Goal: Browse casually: Explore the website without a specific task or goal

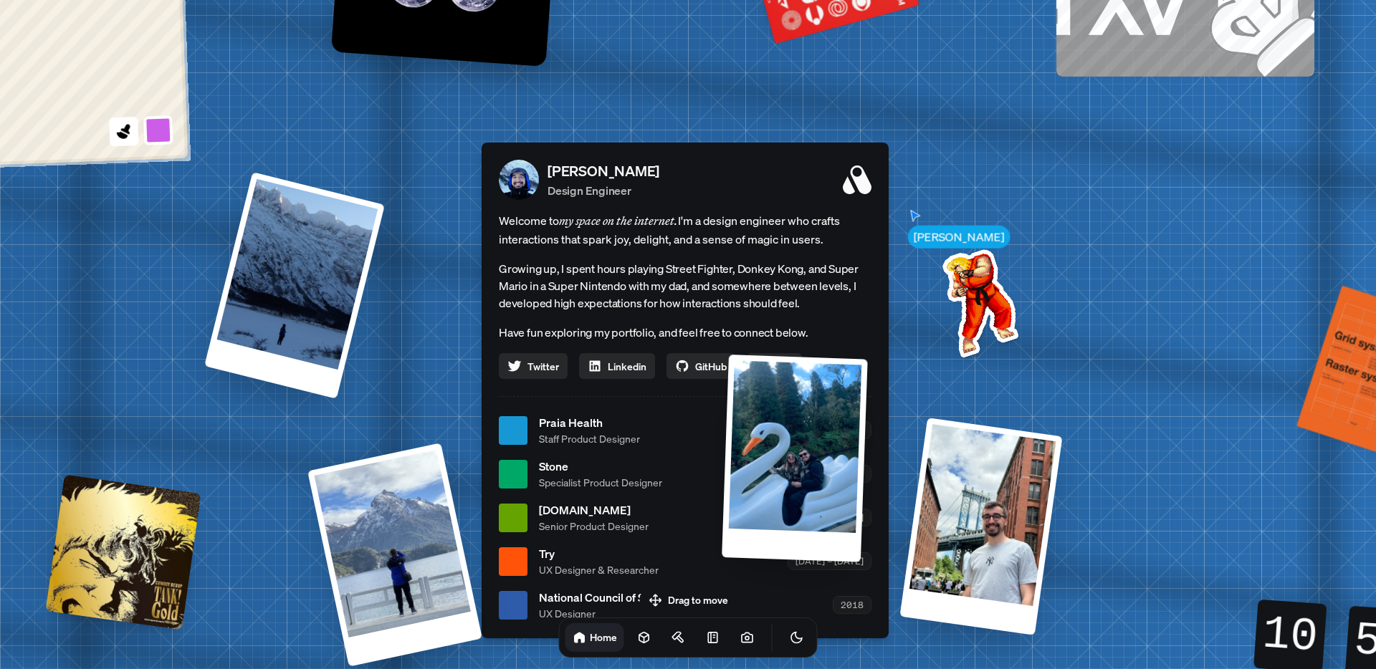
drag, startPoint x: 1103, startPoint y: 340, endPoint x: 773, endPoint y: 569, distance: 402.1
click at [771, 562] on div at bounding box center [794, 458] width 146 height 207
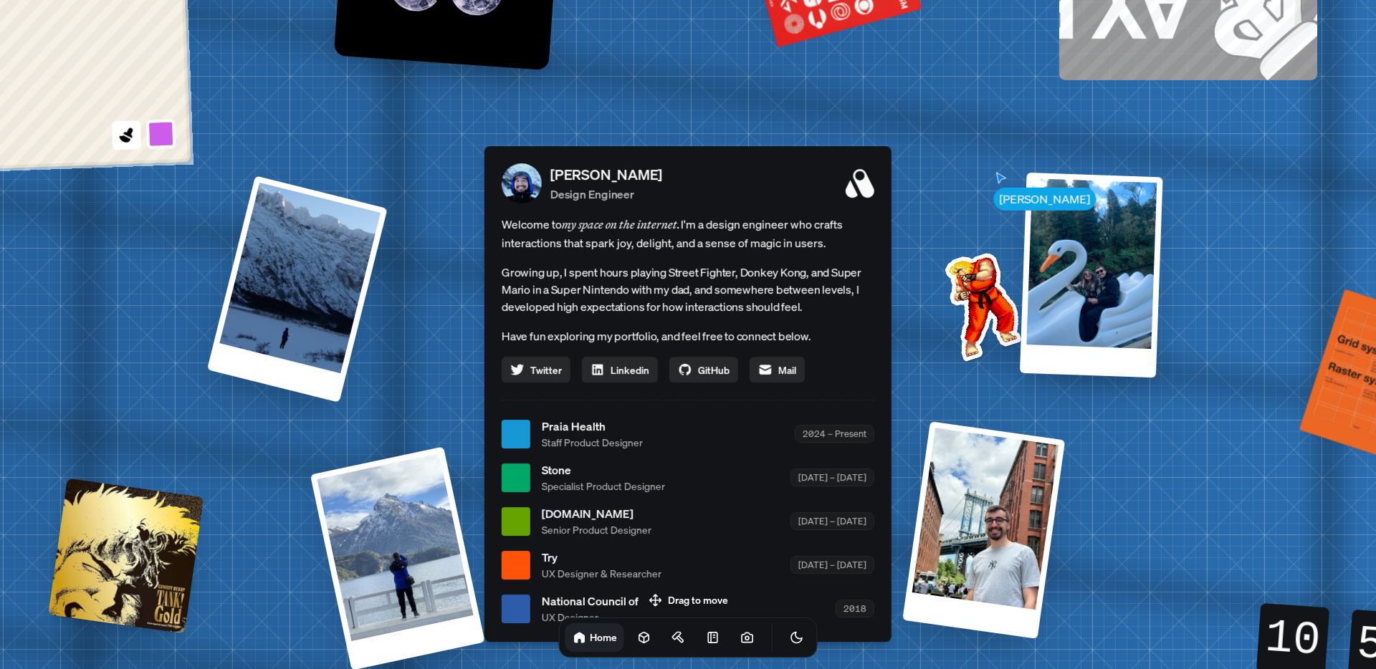
drag, startPoint x: 969, startPoint y: 304, endPoint x: 930, endPoint y: 512, distance: 210.8
click at [930, 376] on img at bounding box center [980, 303] width 145 height 145
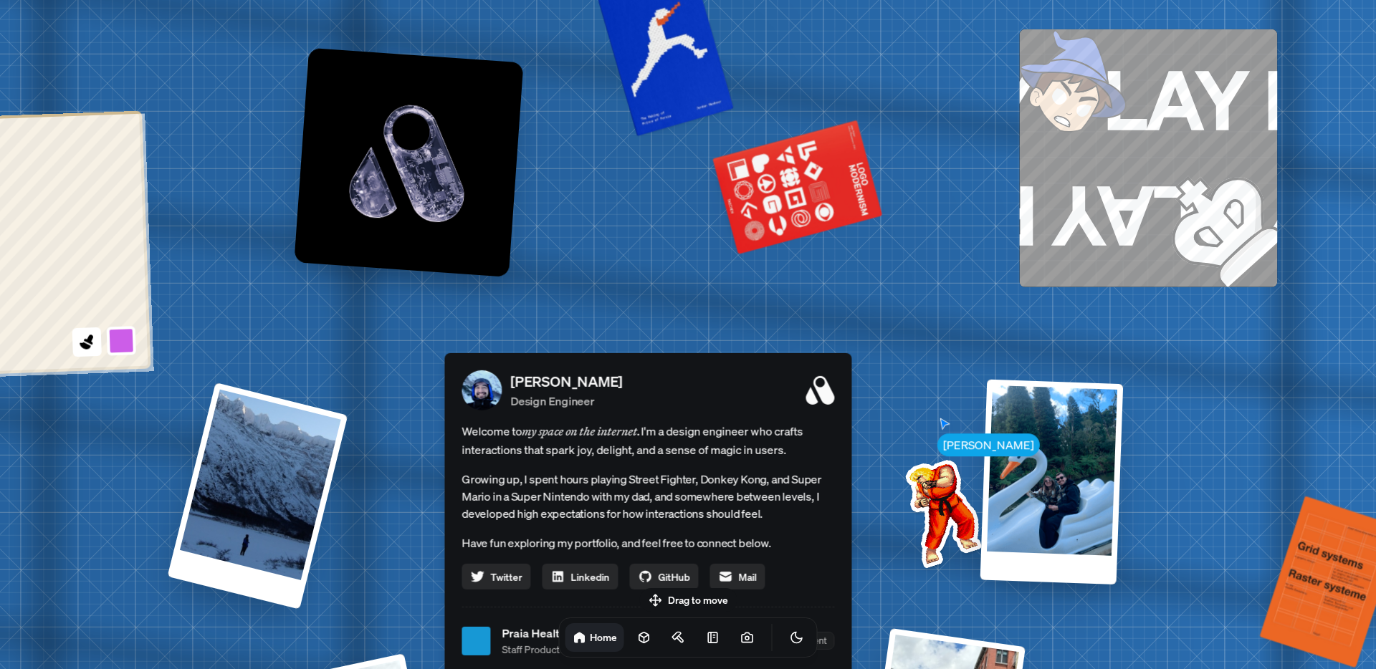
click at [767, 562] on div "Andre Andre Souza Design Engineer Welcome to my space on the internet. I'm a de…" at bounding box center [651, 641] width 2144 height 1877
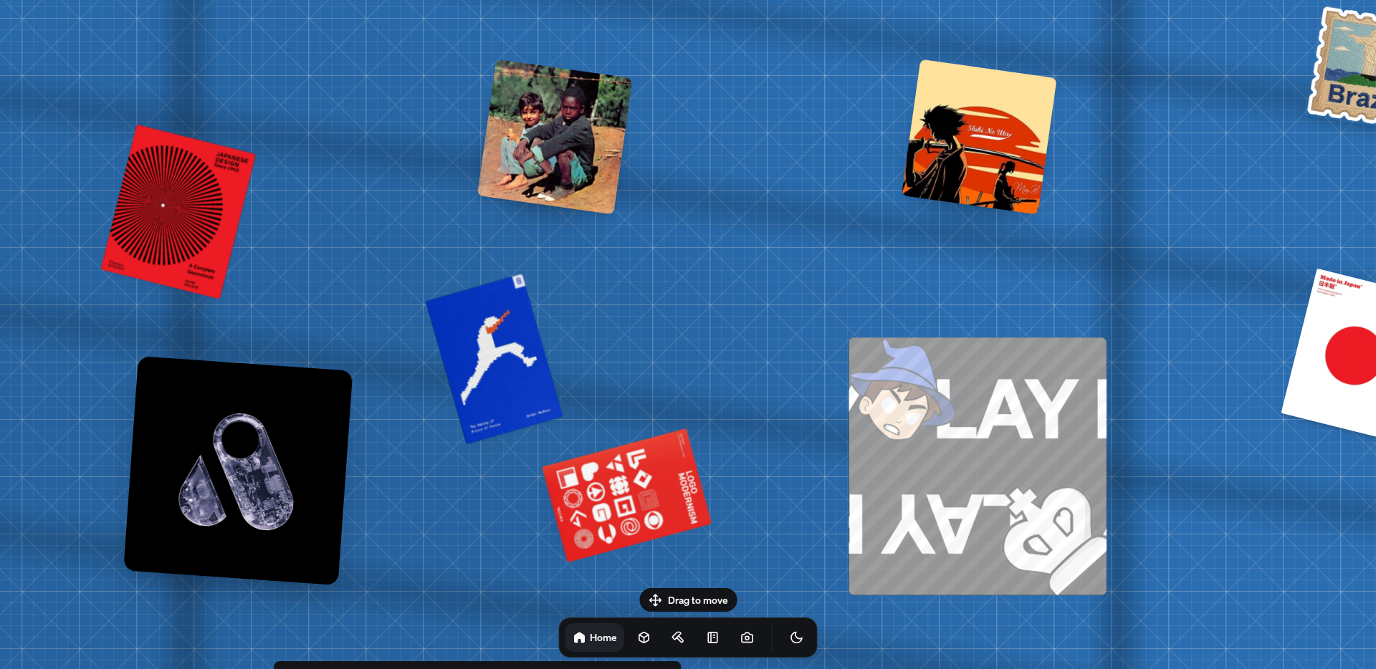
drag, startPoint x: 891, startPoint y: 271, endPoint x: 688, endPoint y: 618, distance: 402.7
click at [688, 0] on body "Andre Andre Souza Design Engineer Welcome to my space on the internet. I'm a de…" at bounding box center [688, 0] width 1376 height 0
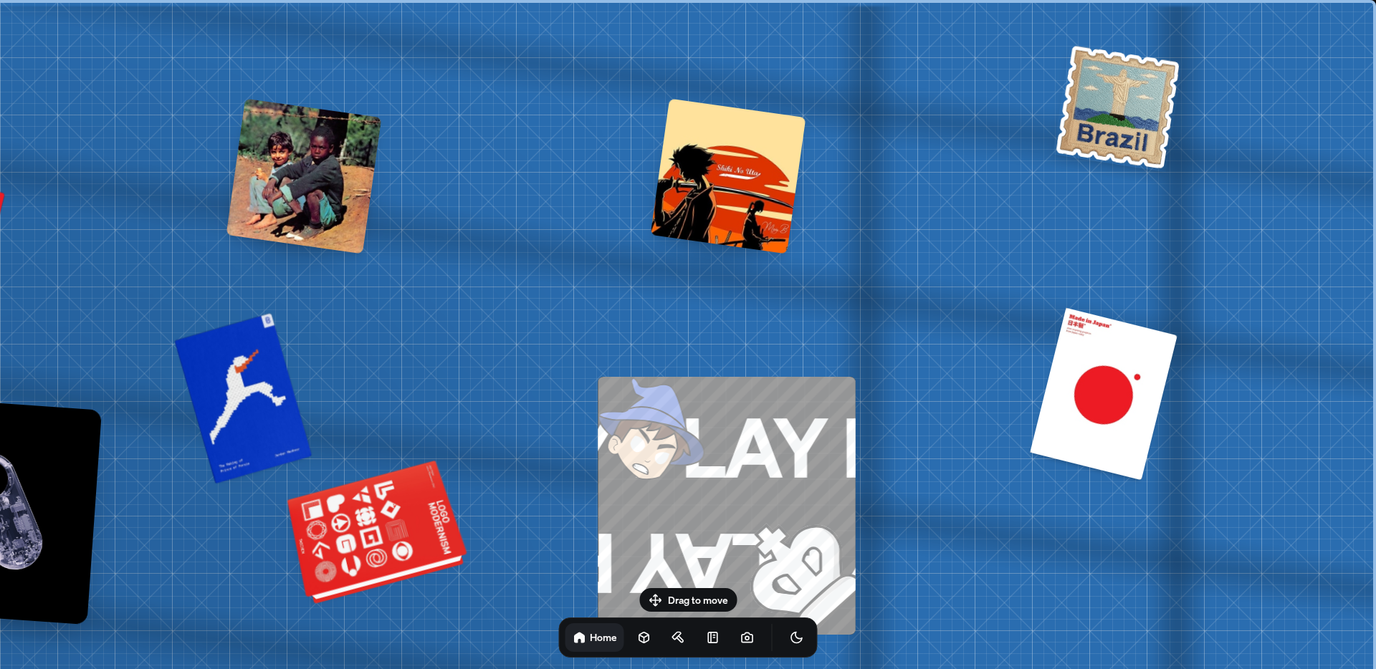
drag, startPoint x: 838, startPoint y: 374, endPoint x: 438, endPoint y: 517, distance: 425.4
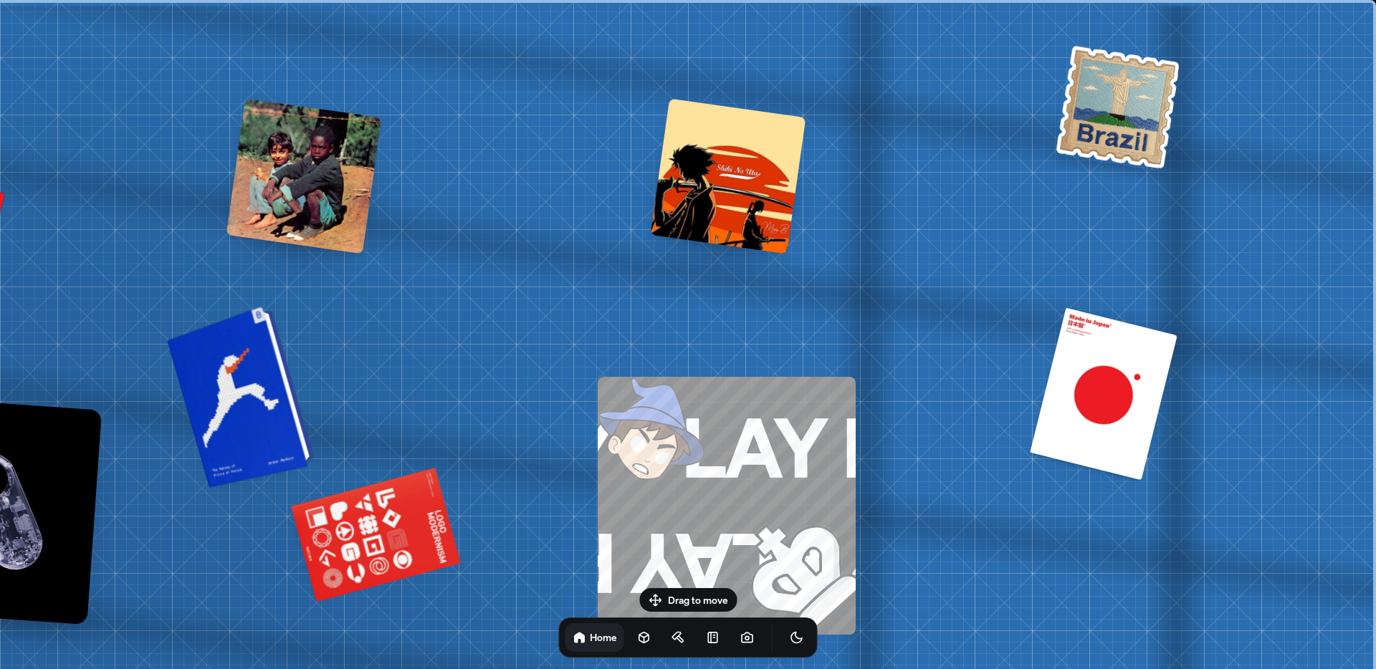
drag, startPoint x: 646, startPoint y: 346, endPoint x: 211, endPoint y: 443, distance: 444.8
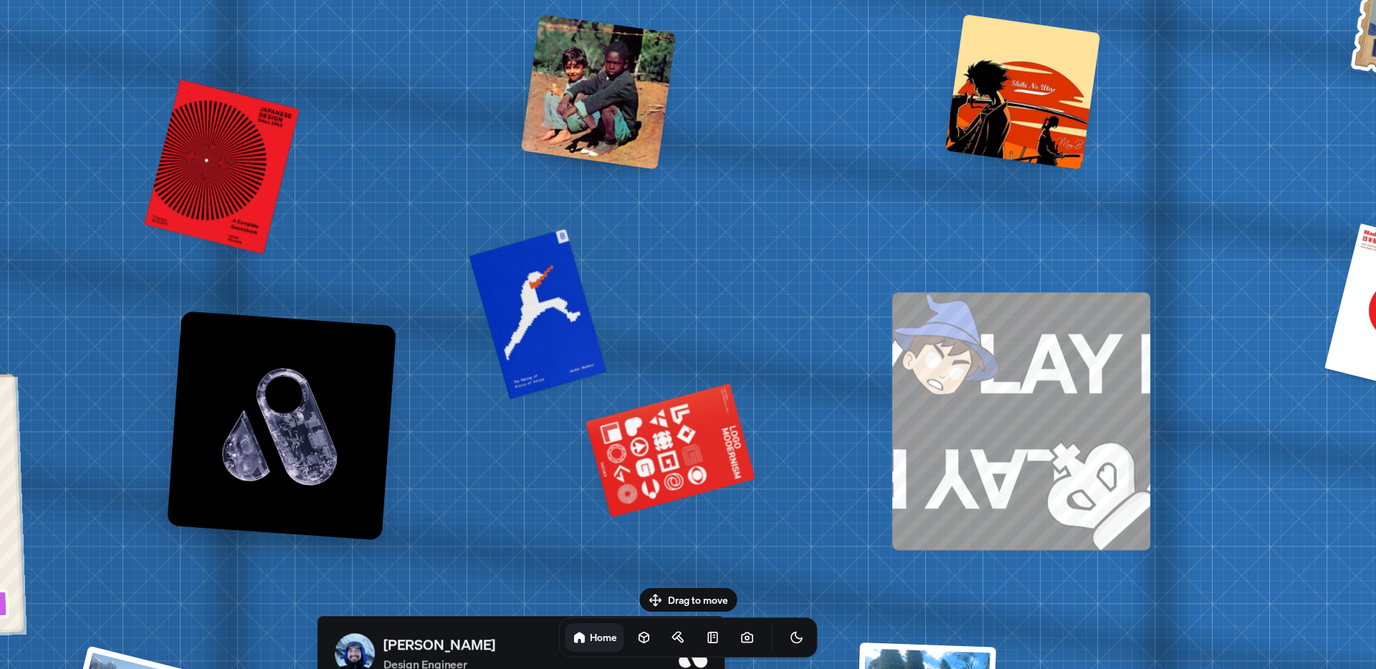
drag, startPoint x: 691, startPoint y: 258, endPoint x: 993, endPoint y: 165, distance: 315.7
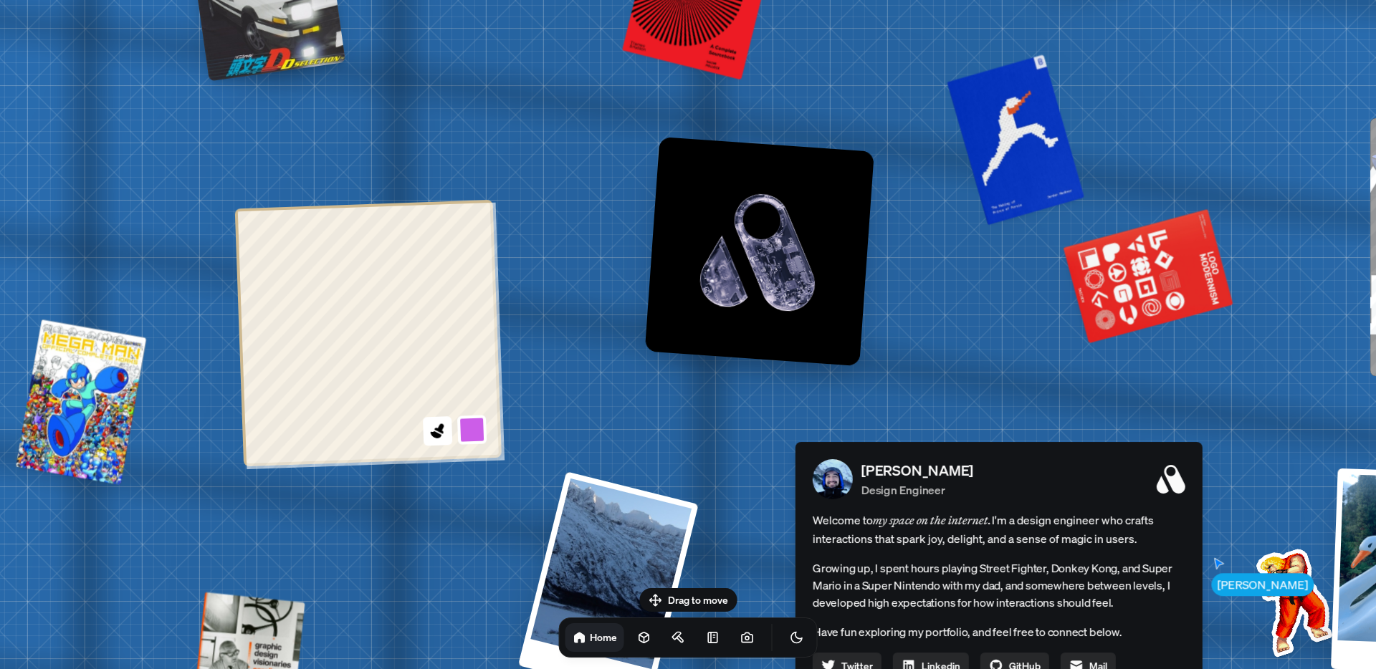
drag, startPoint x: 568, startPoint y: 201, endPoint x: 527, endPoint y: -105, distance: 308.0
click at [527, 0] on html "Andre Andre Souza Design Engineer Welcome to my space on the internet. I'm a de…" at bounding box center [688, 0] width 1376 height 0
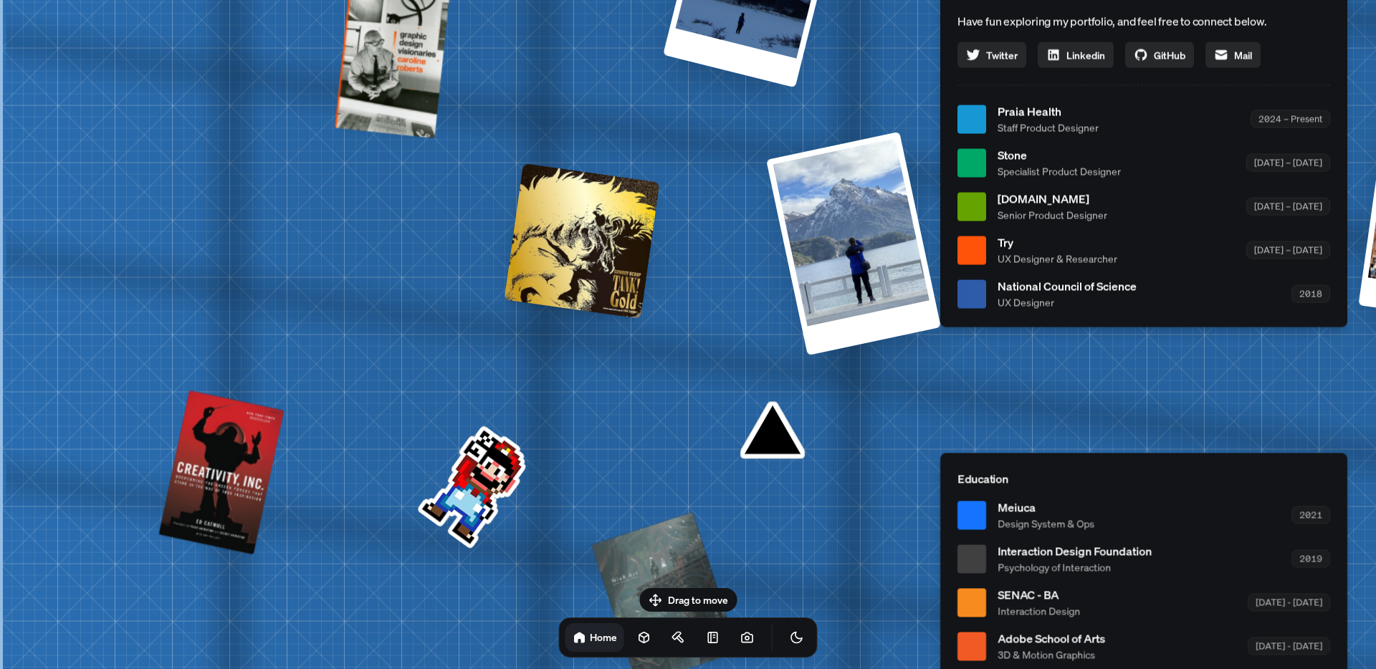
drag, startPoint x: 560, startPoint y: 232, endPoint x: 976, endPoint y: -105, distance: 535.4
click at [976, 0] on html "Andre Andre Souza Design Engineer Welcome to my space on the internet. I'm a de…" at bounding box center [688, 0] width 1376 height 0
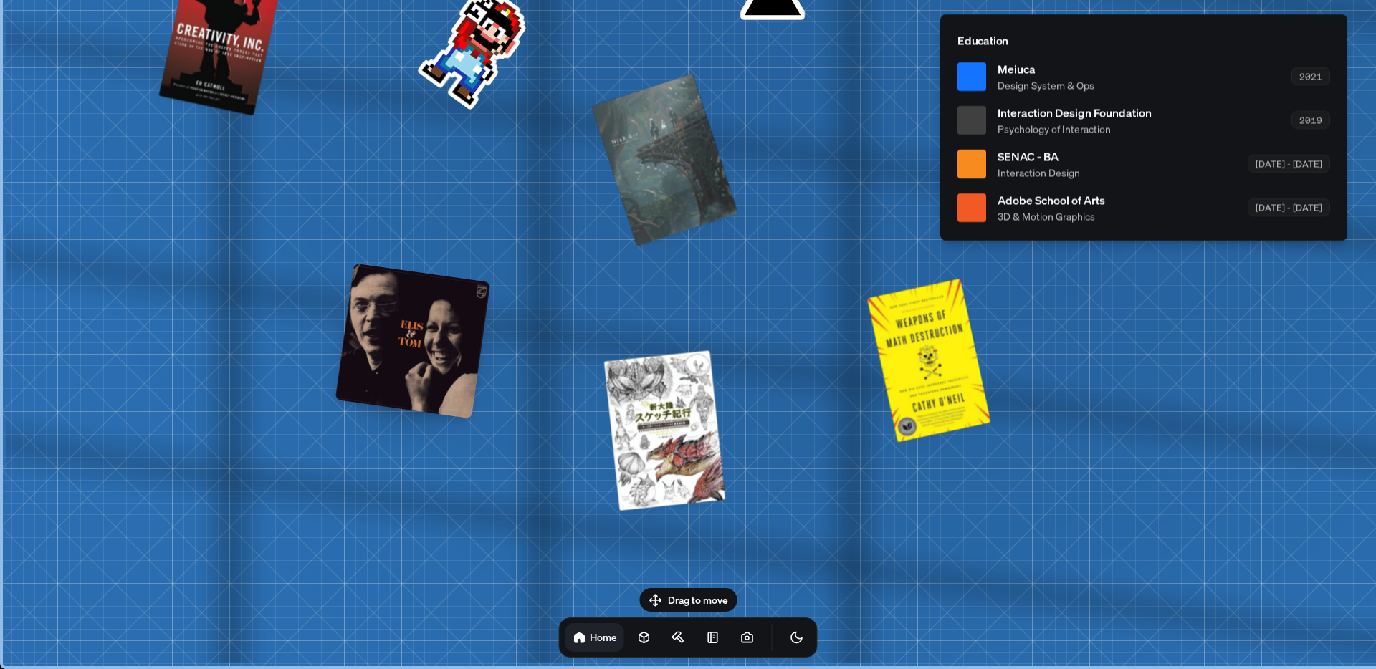
drag, startPoint x: 782, startPoint y: 549, endPoint x: 863, endPoint y: 57, distance: 498.8
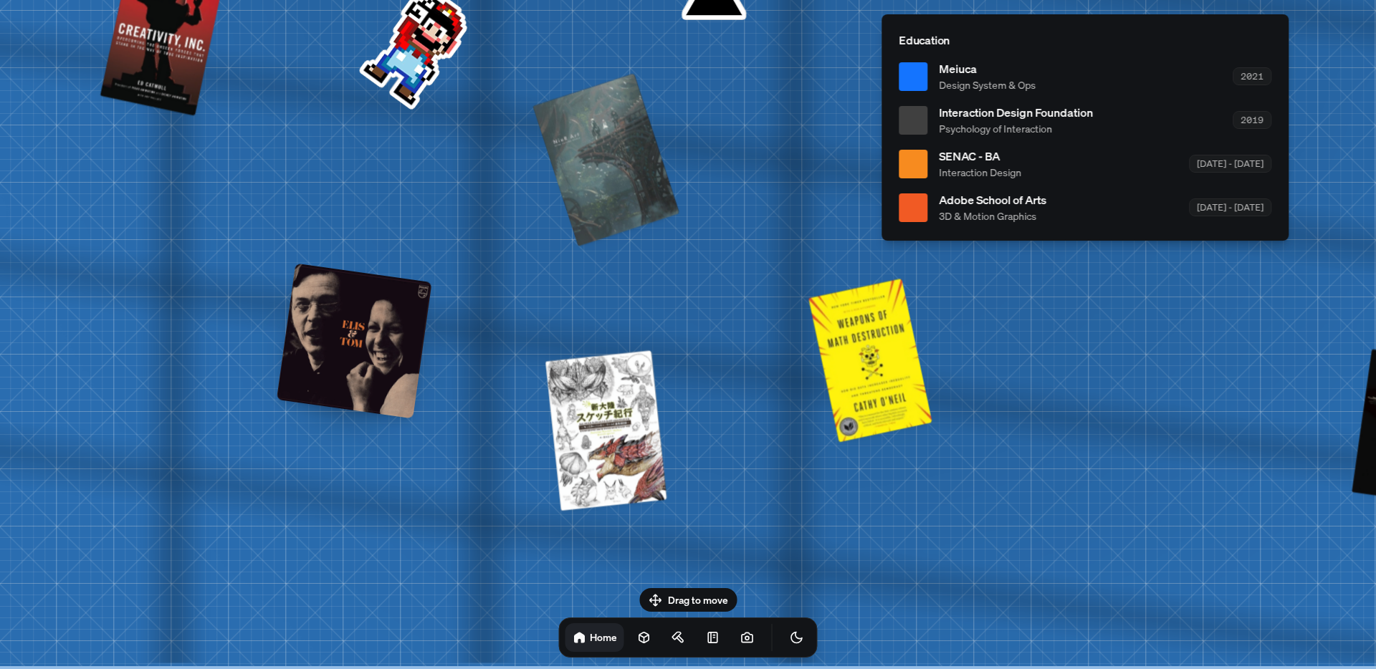
drag, startPoint x: 875, startPoint y: 454, endPoint x: 817, endPoint y: 180, distance: 280.5
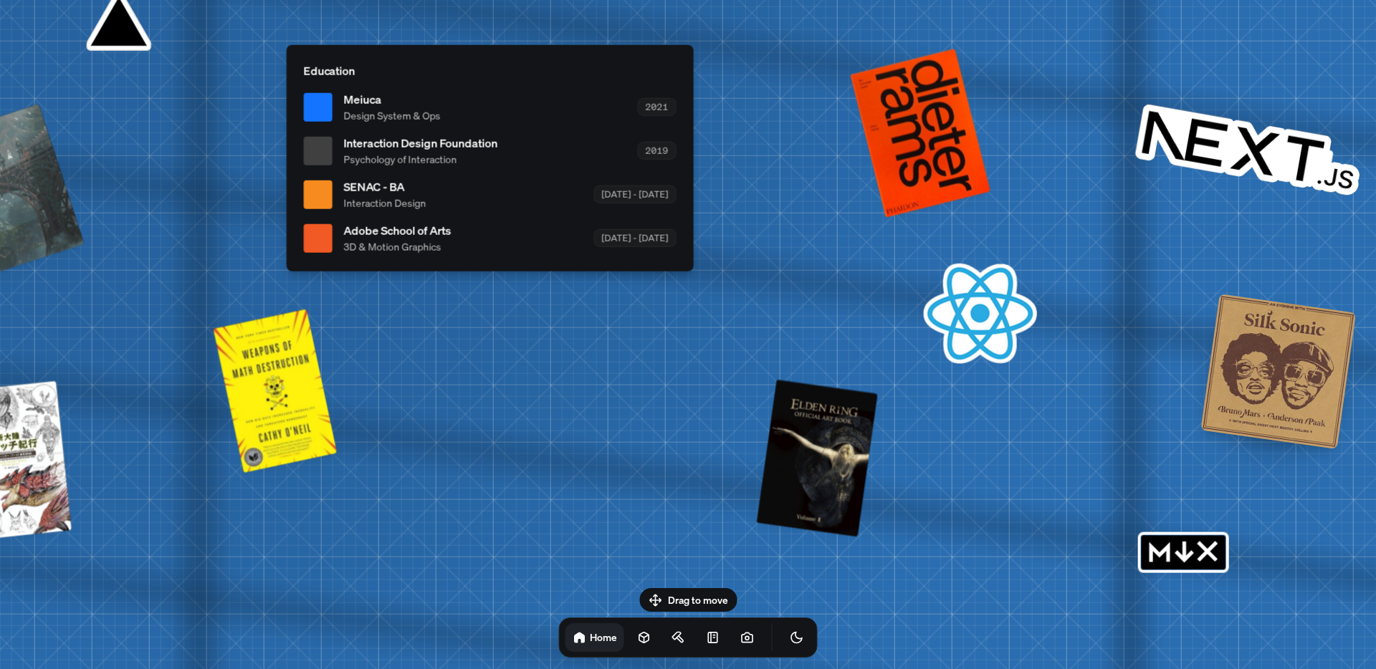
drag, startPoint x: 929, startPoint y: 377, endPoint x: 494, endPoint y: 372, distance: 434.2
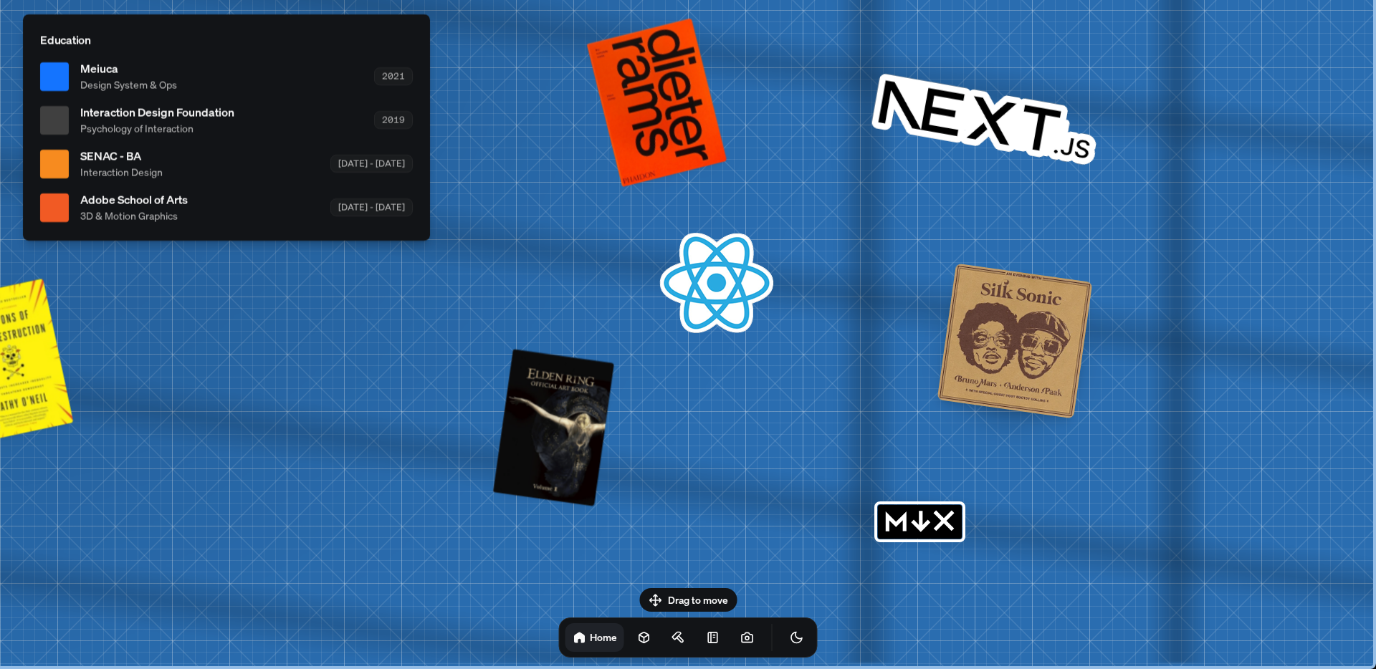
drag, startPoint x: 520, startPoint y: 219, endPoint x: 452, endPoint y: 170, distance: 83.7
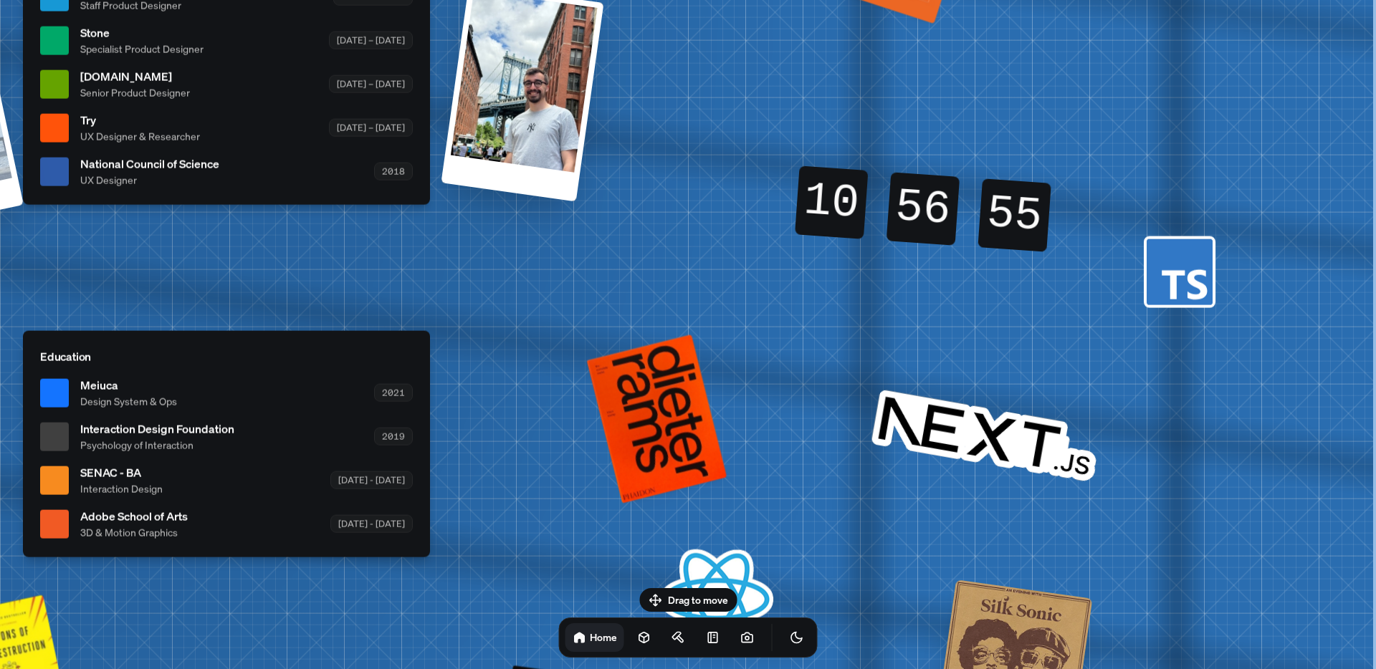
drag, startPoint x: 469, startPoint y: 552, endPoint x: 536, endPoint y: 428, distance: 140.7
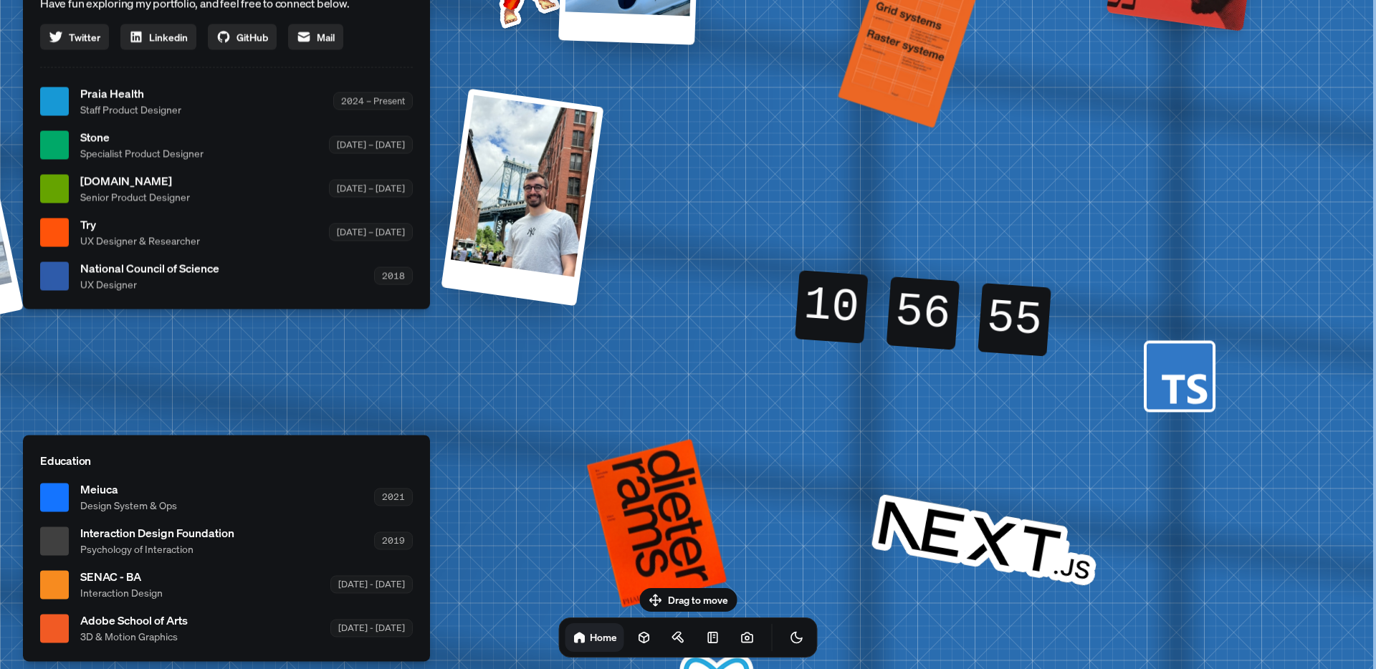
click at [624, 313] on div "Andre Andre Souza Design Engineer Welcome to my space on the internet. I'm a de…" at bounding box center [229, 100] width 2144 height 1877
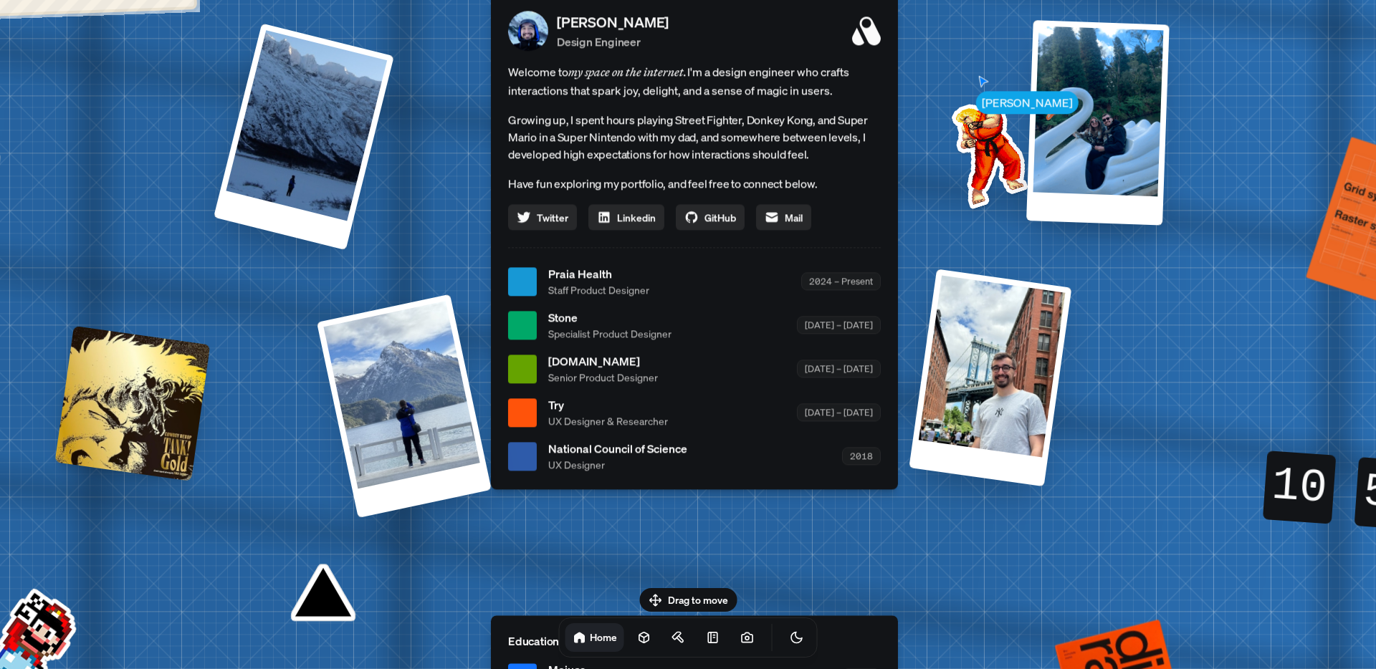
drag, startPoint x: 704, startPoint y: 274, endPoint x: 1171, endPoint y: 451, distance: 500.2
click at [1172, 452] on div "Andre Andre Souza Design Engineer Welcome to my space on the internet. I'm a de…" at bounding box center [697, 281] width 2144 height 1877
click at [967, 192] on img at bounding box center [987, 152] width 145 height 145
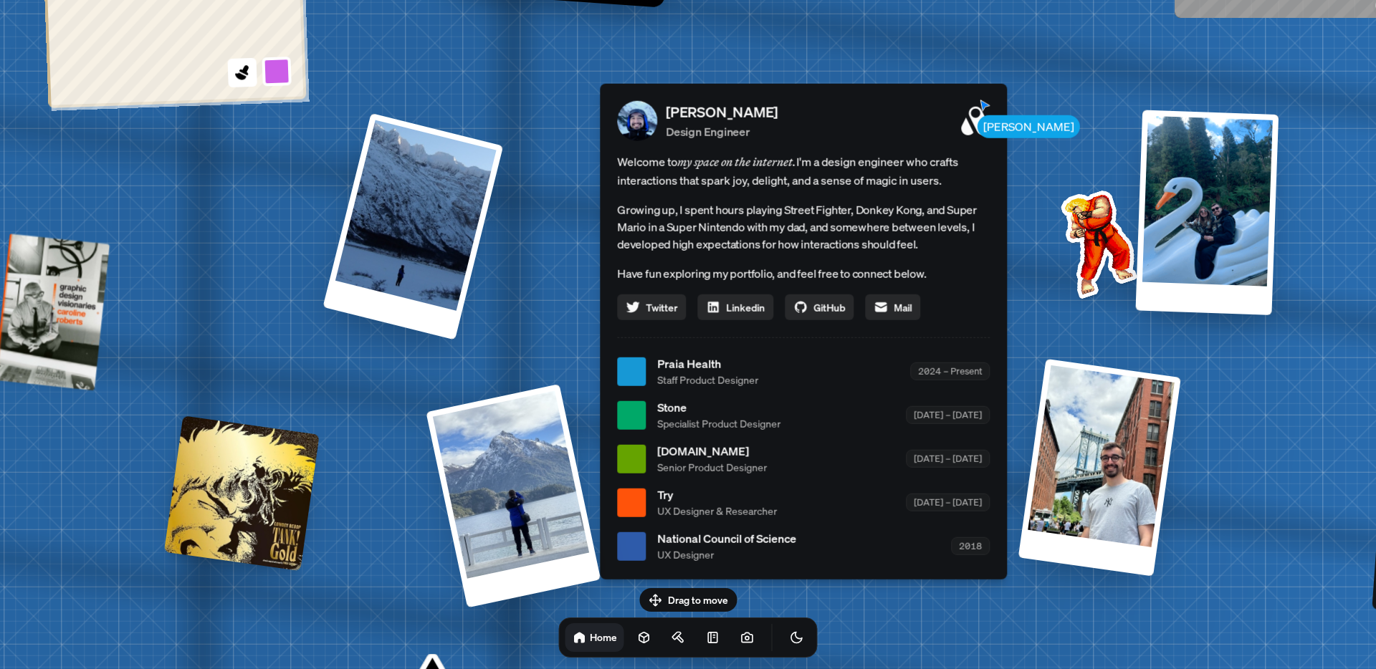
drag, startPoint x: 1012, startPoint y: 245, endPoint x: 1068, endPoint y: 191, distance: 77.0
click at [1051, 274] on img at bounding box center [1096, 241] width 145 height 145
click at [685, 50] on div "Andre Andre Souza Design Engineer Welcome to my space on the internet. I'm a de…" at bounding box center [806, 371] width 2144 height 1877
